Goal: Task Accomplishment & Management: Use online tool/utility

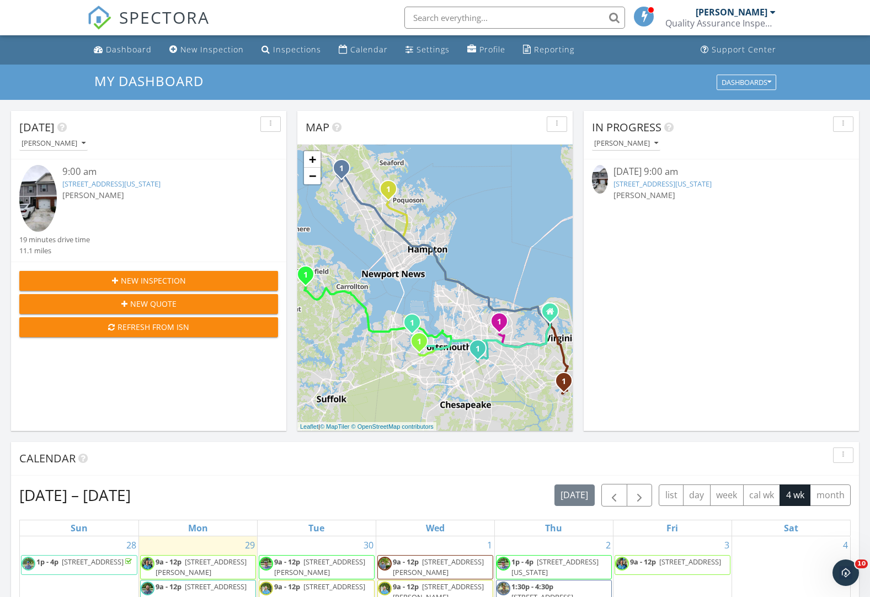
click at [115, 188] on link "5433 Legacy Way, Virginia Beach, VA 23462" at bounding box center [111, 184] width 98 height 10
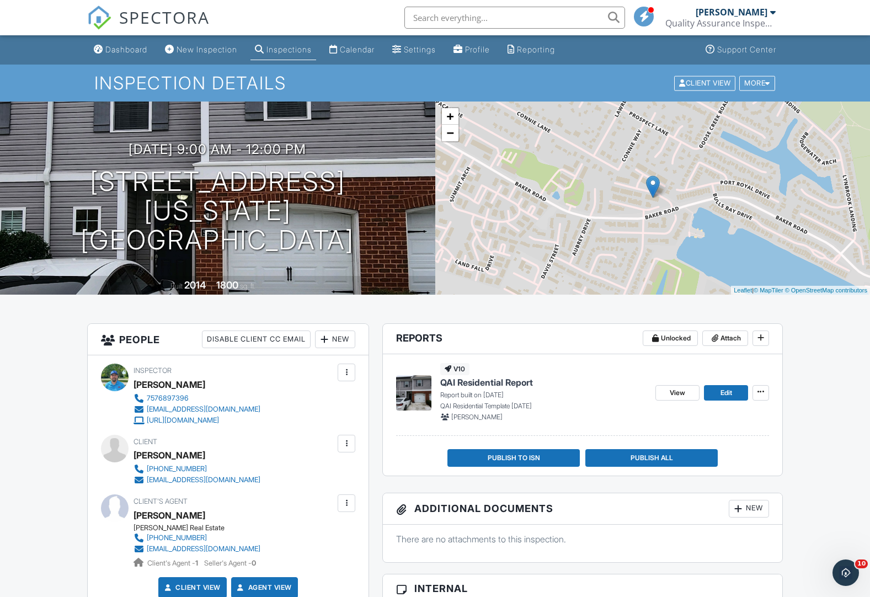
click at [491, 381] on span "QAI Residential Report" at bounding box center [486, 382] width 93 height 12
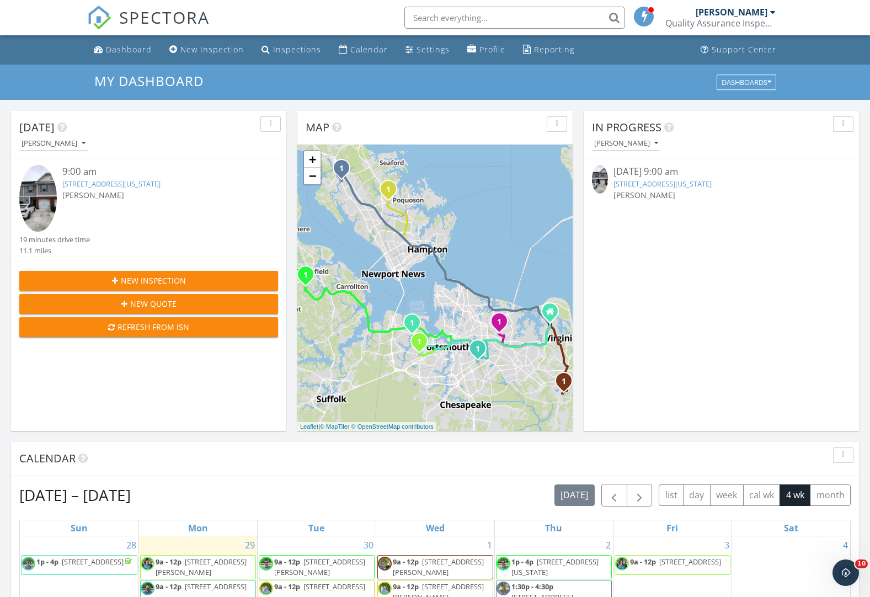
click at [121, 185] on link "5433 Legacy Way, Virginia Beach, VA 23462" at bounding box center [111, 184] width 98 height 10
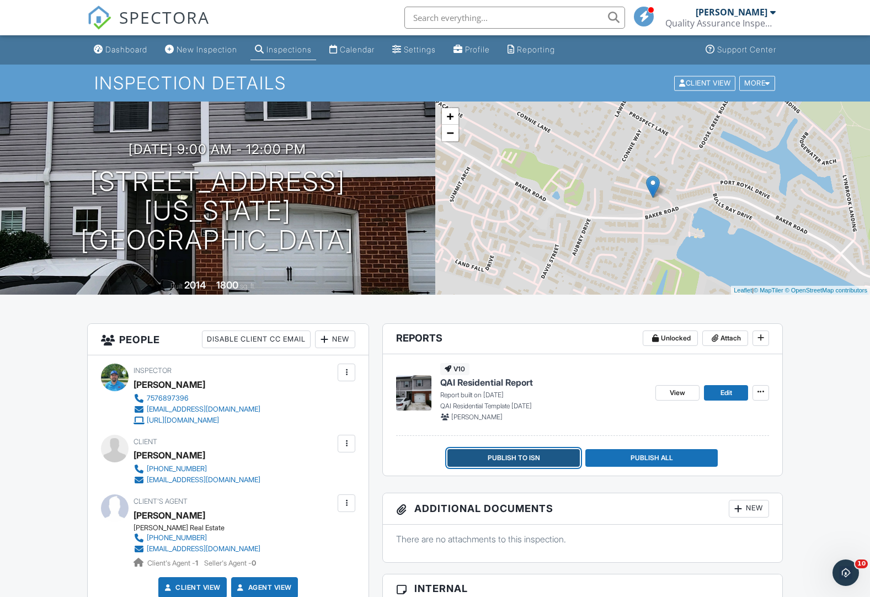
click at [523, 460] on span "Publish to ISN" at bounding box center [514, 457] width 52 height 11
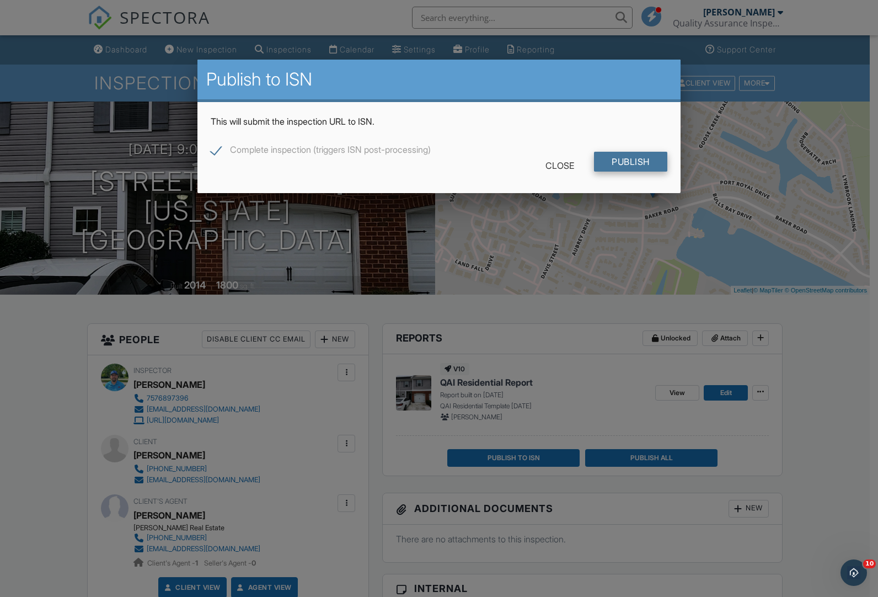
click at [637, 165] on input "Publish" at bounding box center [630, 162] width 73 height 20
